Goal: Check status: Check status

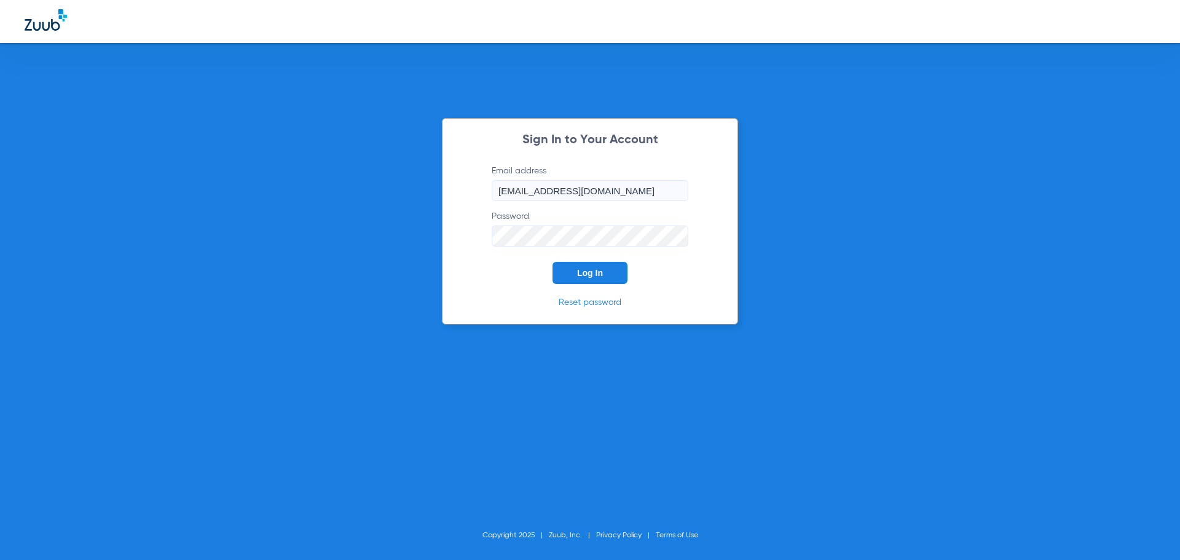
click at [585, 268] on span "Log In" at bounding box center [590, 273] width 26 height 10
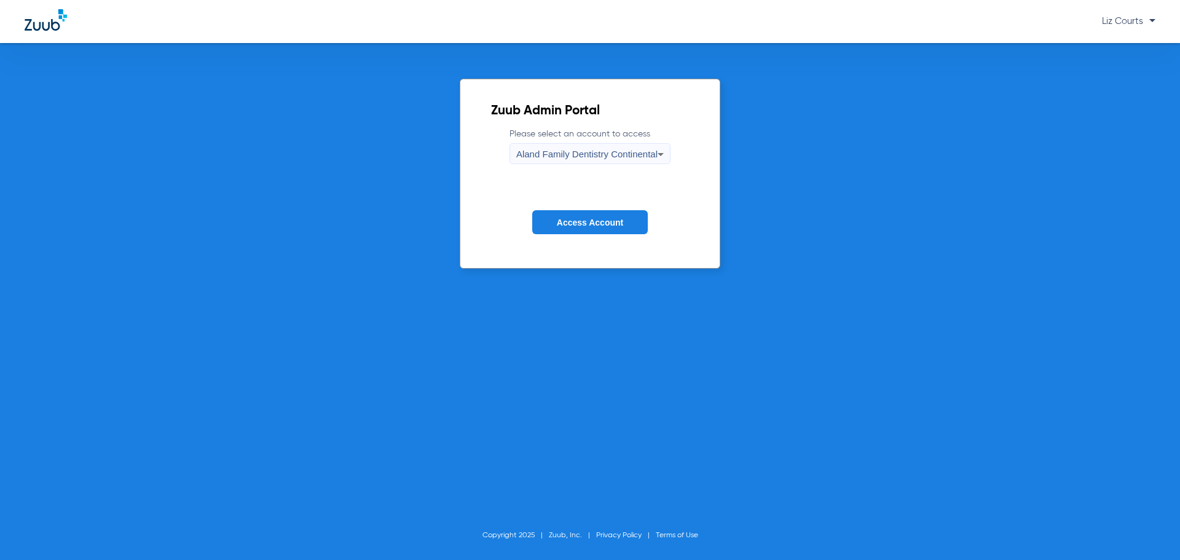
click at [633, 138] on label "Please select an account to access Aland Family Dentistry Continental" at bounding box center [589, 146] width 161 height 36
click at [634, 152] on span "Aland Family Dentistry Continental" at bounding box center [586, 154] width 141 height 10
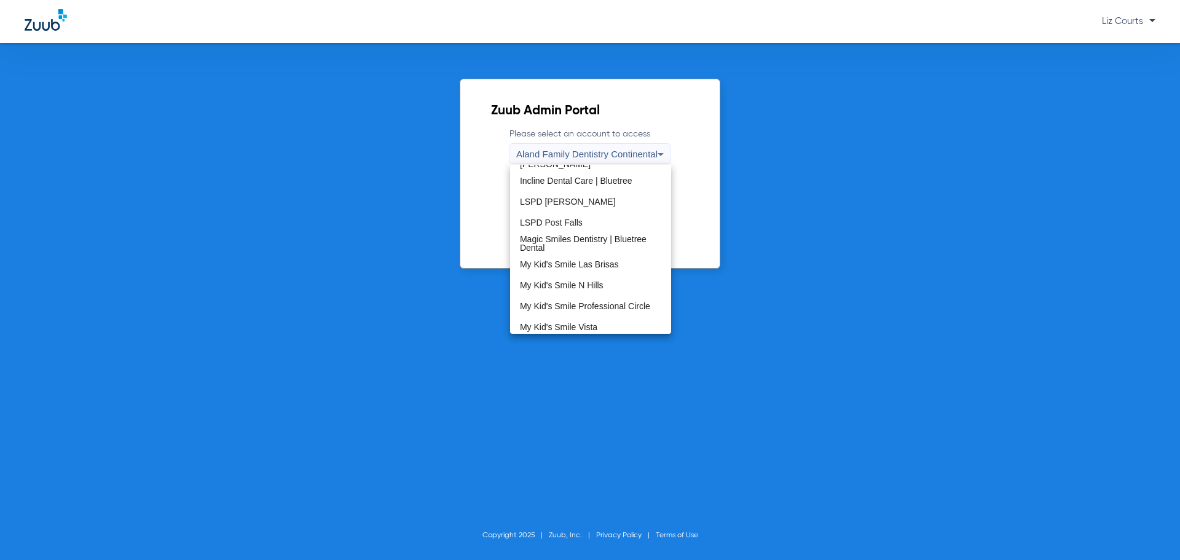
scroll to position [246, 0]
click at [606, 238] on span "Magic Smiles Dentistry | Bluetree Dental" at bounding box center [590, 242] width 141 height 17
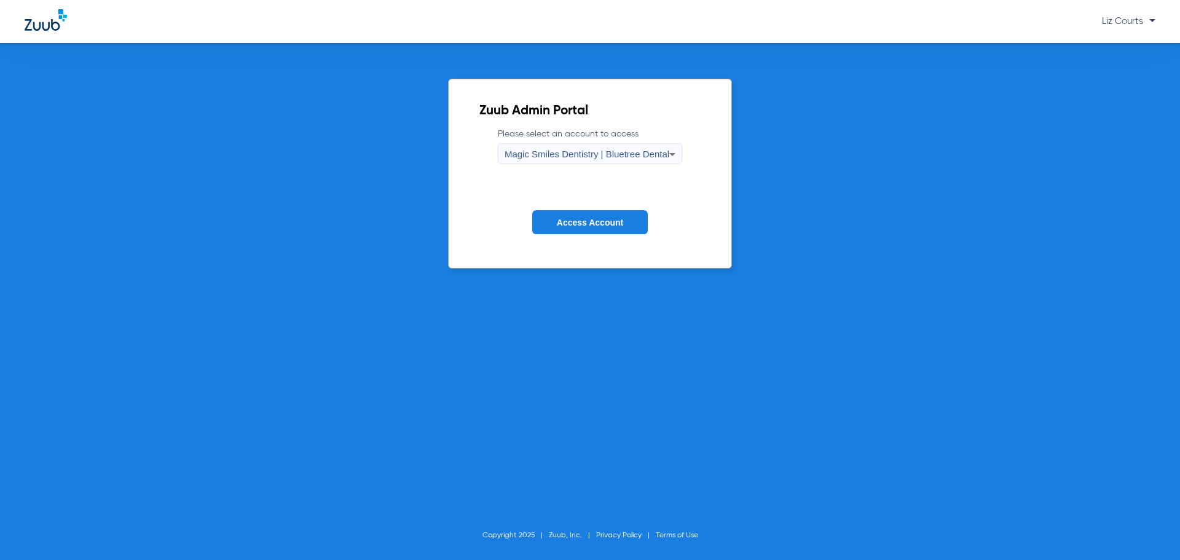
click at [607, 222] on span "Access Account" at bounding box center [590, 223] width 66 height 10
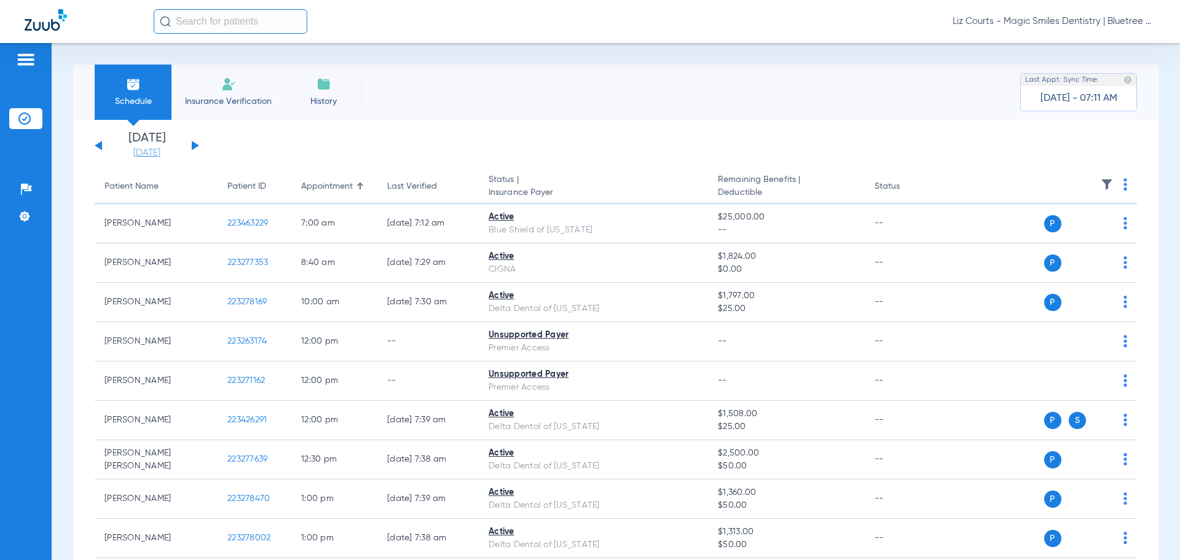
click at [147, 154] on link "[DATE]" at bounding box center [147, 153] width 74 height 12
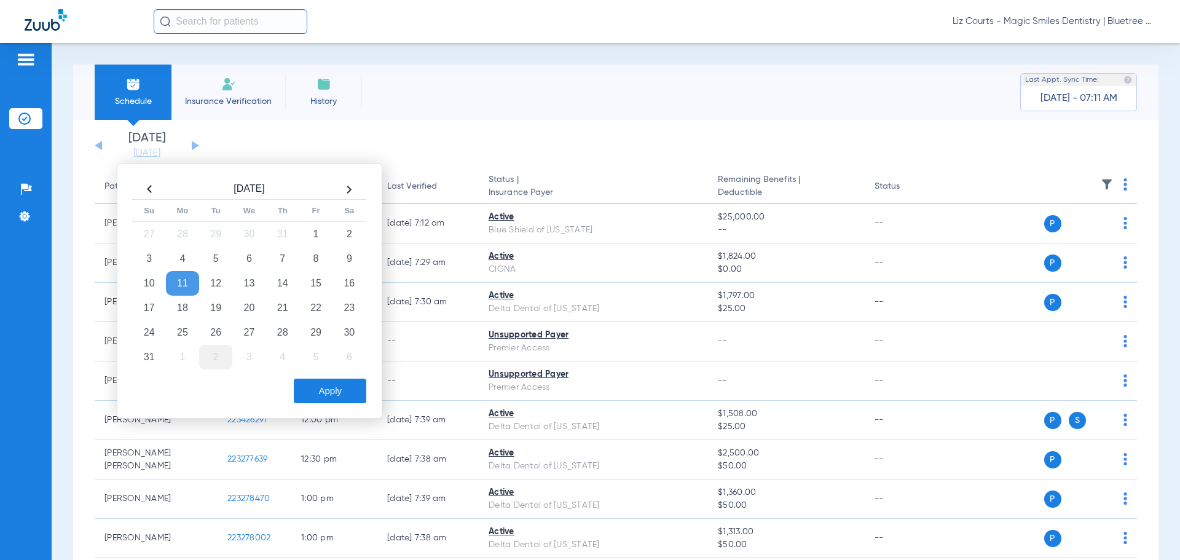
click at [210, 362] on td "2" at bounding box center [215, 357] width 33 height 25
click at [336, 388] on button "Apply" at bounding box center [330, 391] width 73 height 25
